Goal: Information Seeking & Learning: Learn about a topic

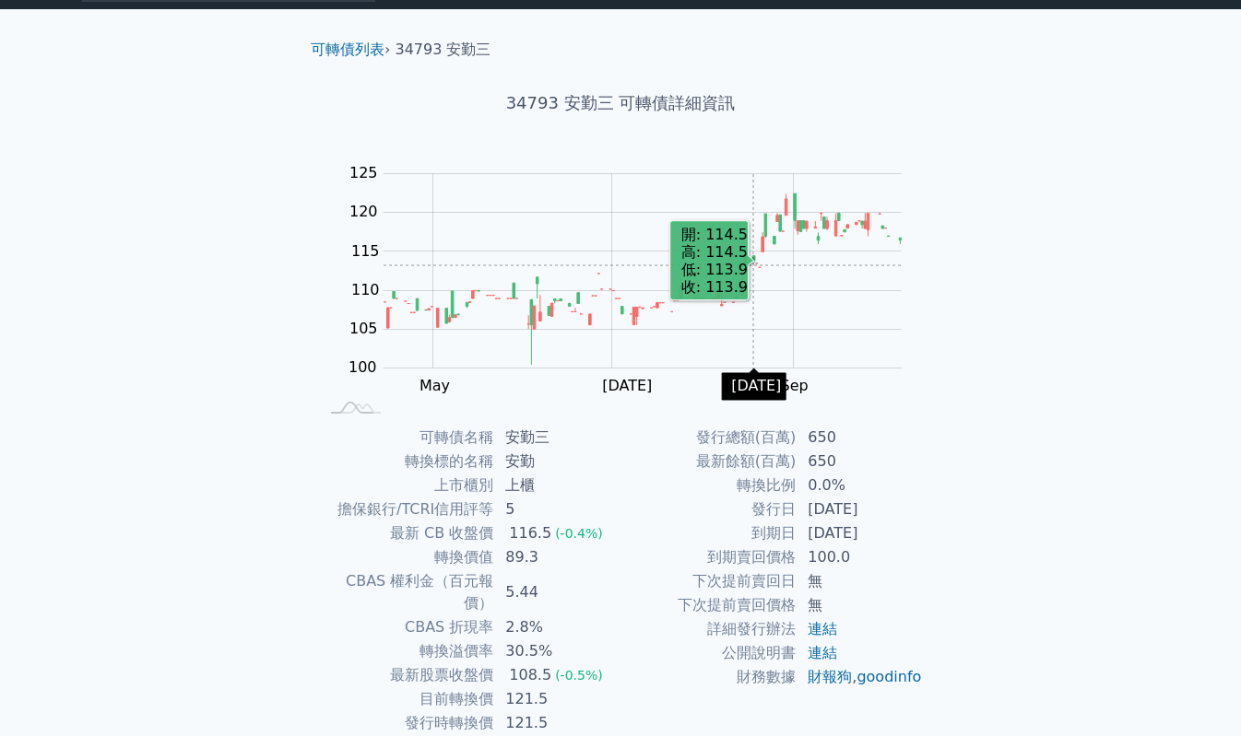
scroll to position [31, 0]
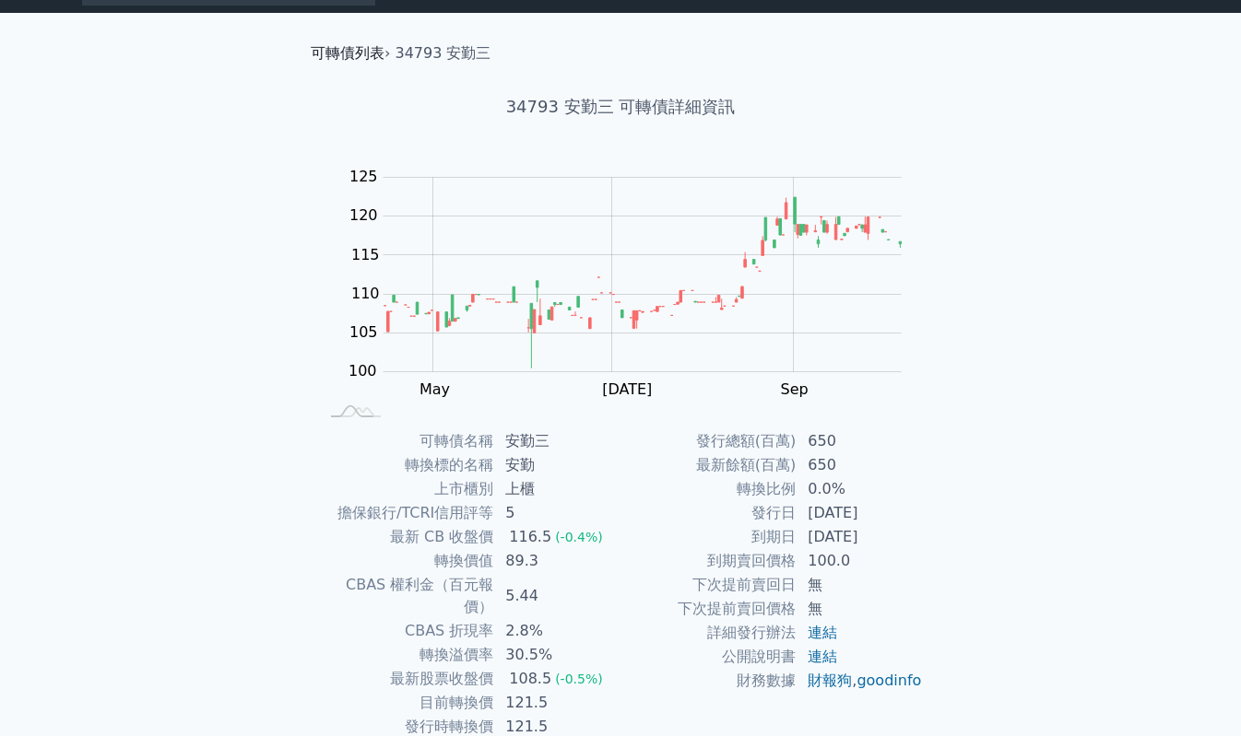
click at [370, 56] on link "可轉債列表" at bounding box center [348, 53] width 74 height 18
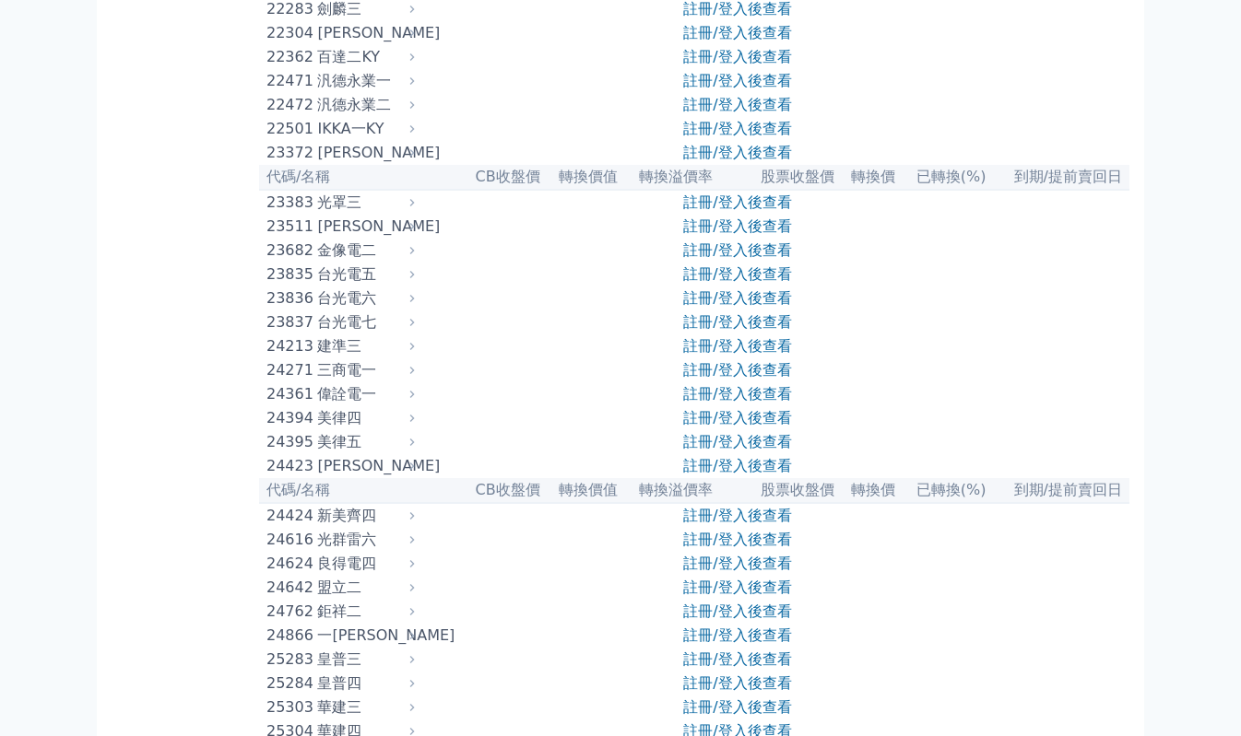
scroll to position [1250, 0]
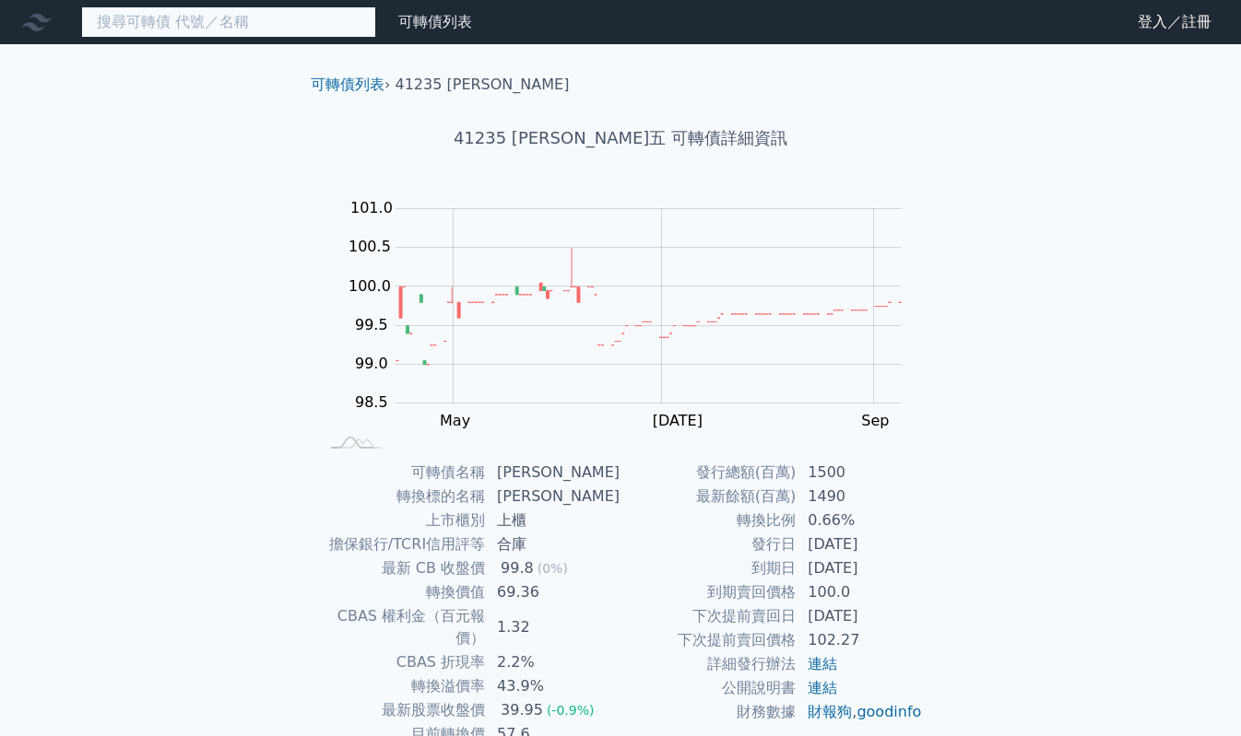
click at [280, 19] on input at bounding box center [228, 21] width 295 height 31
paste input "[PERSON_NAME]"
type input "[PERSON_NAME]"
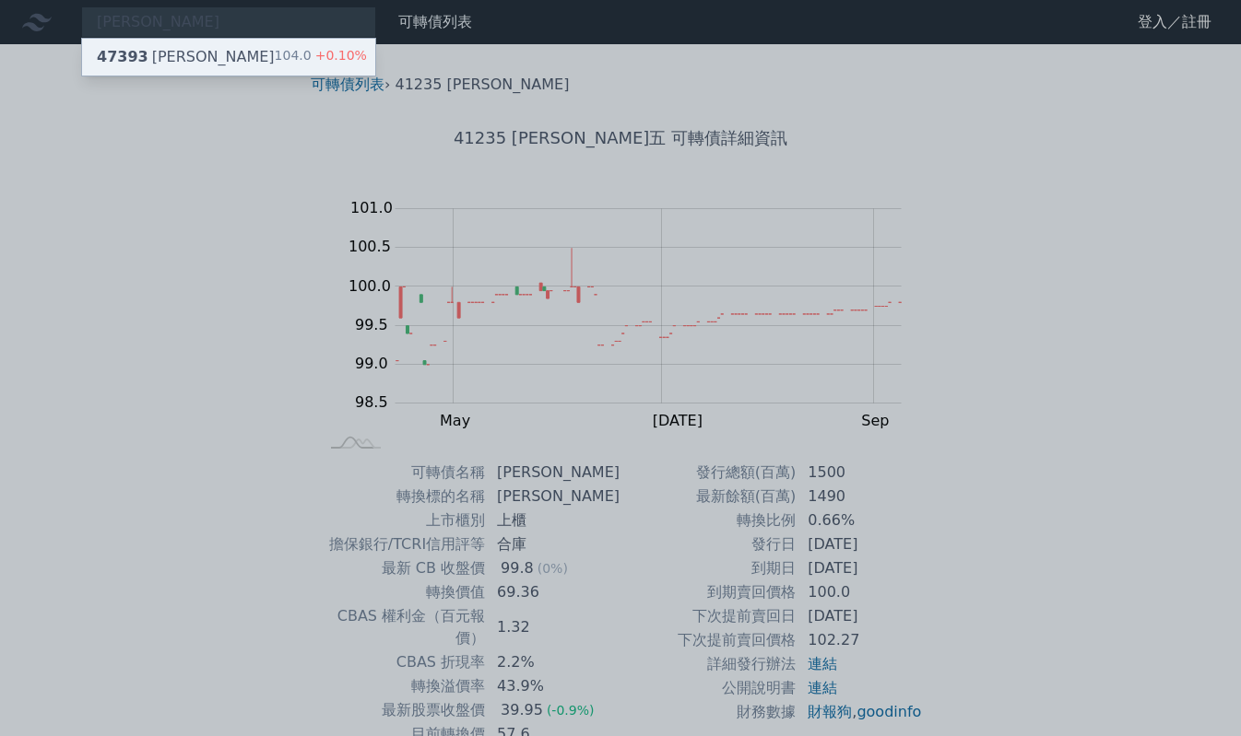
click at [212, 57] on div "47393 康普三 104.0 +0.10%" at bounding box center [228, 57] width 293 height 37
